Goal: Task Accomplishment & Management: Use online tool/utility

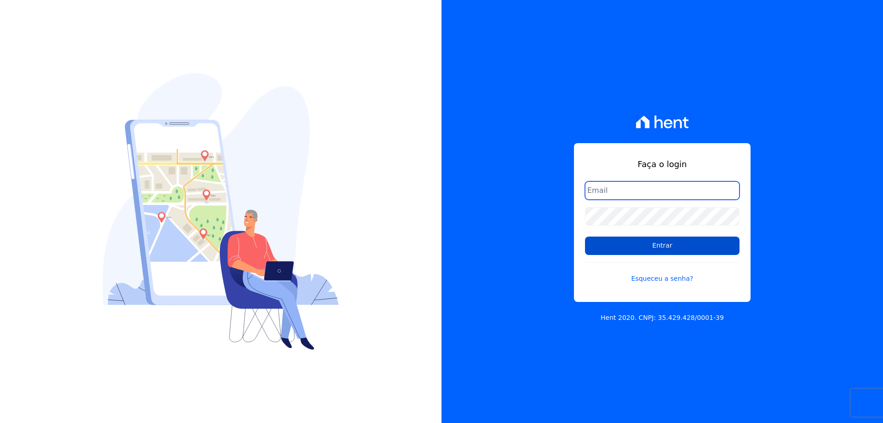
type input "tha.iane@outlook.com"
click at [664, 241] on input "Entrar" at bounding box center [662, 245] width 155 height 18
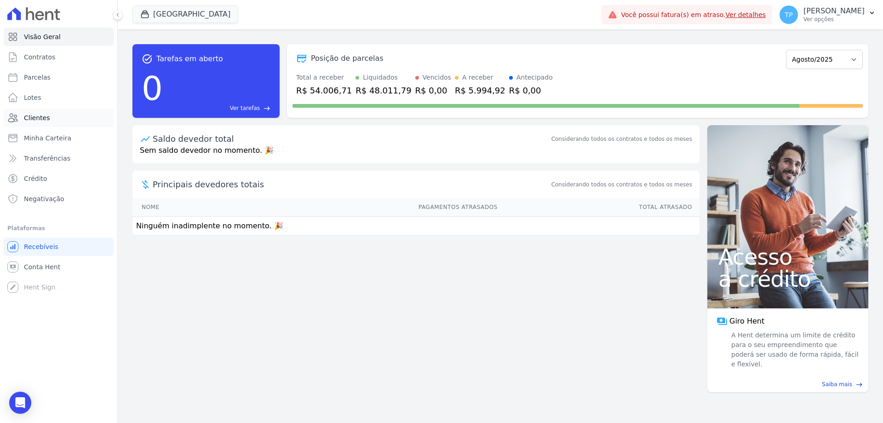
click at [38, 118] on span "Clientes" at bounding box center [37, 117] width 26 height 9
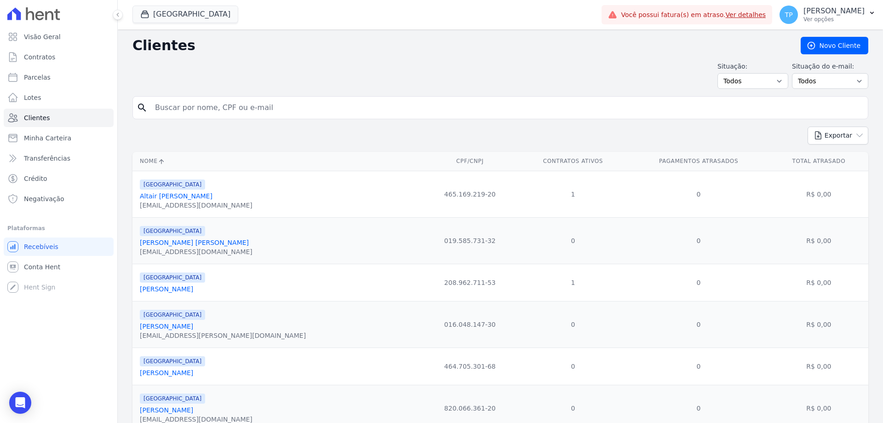
click at [180, 107] on input "search" at bounding box center [506, 107] width 715 height 18
type input "[PERSON_NAME]"
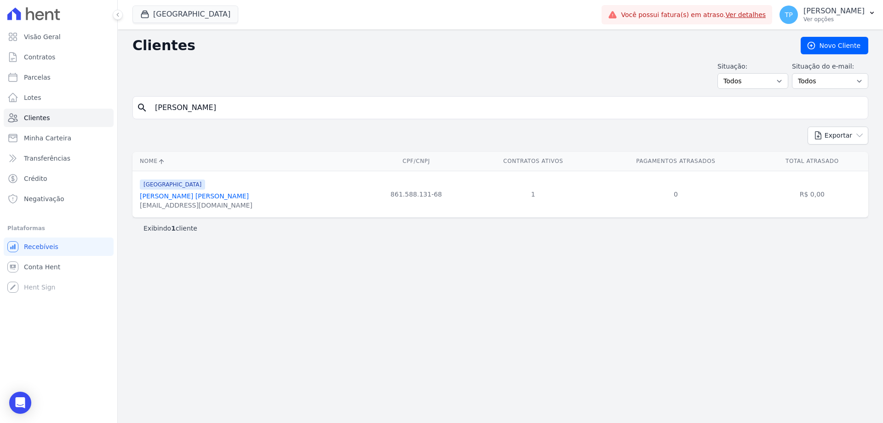
click at [190, 196] on link "[PERSON_NAME] [PERSON_NAME]" at bounding box center [194, 195] width 109 height 7
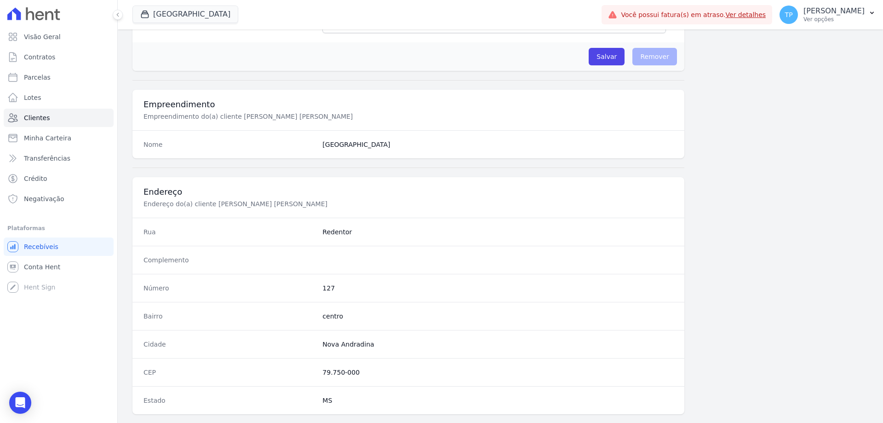
scroll to position [438, 0]
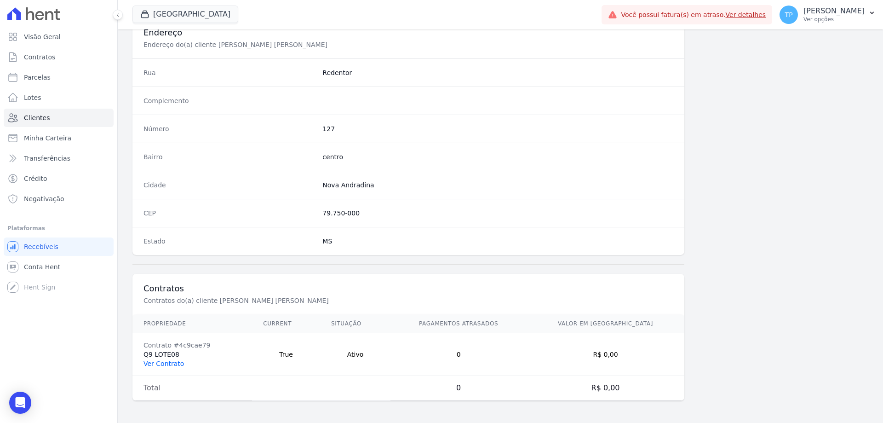
click at [166, 365] on link "Ver Contrato" at bounding box center [163, 363] width 40 height 7
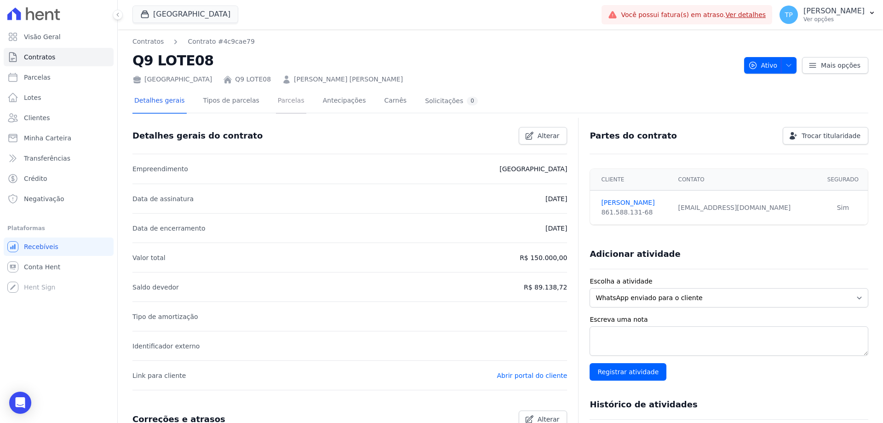
click at [276, 98] on link "Parcelas" at bounding box center [291, 101] width 30 height 24
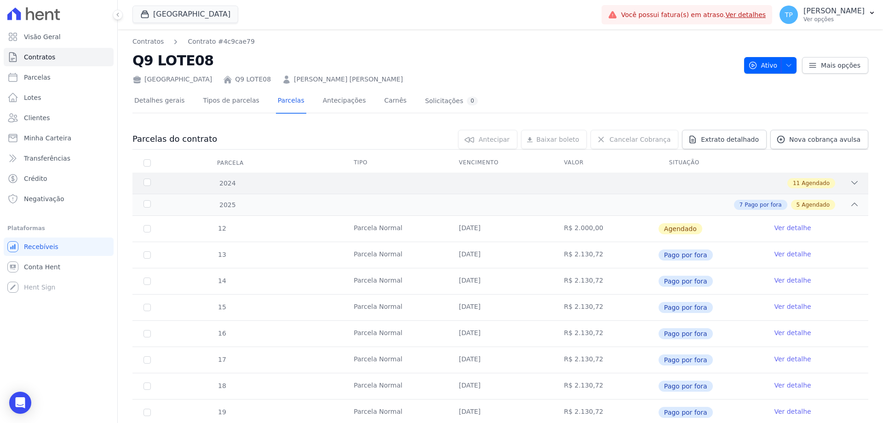
click at [851, 184] on icon at bounding box center [854, 182] width 9 height 9
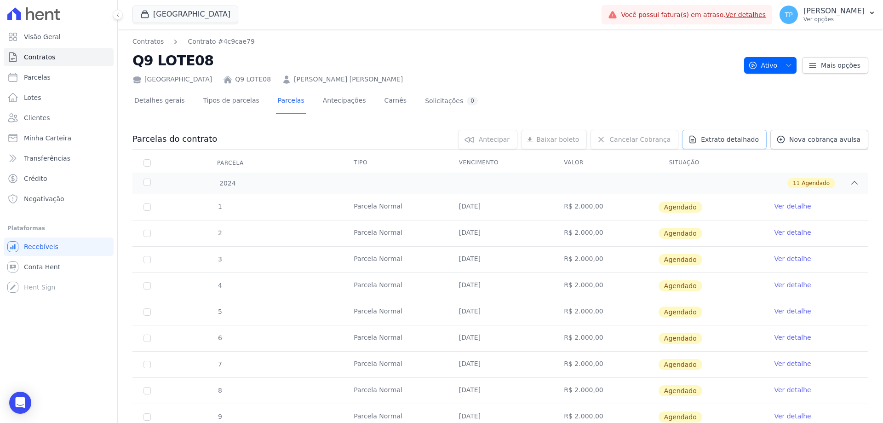
click at [720, 139] on span "Extrato detalhado" at bounding box center [730, 139] width 58 height 9
click at [847, 139] on span "Exportar PDF" at bounding box center [853, 139] width 48 height 9
